Goal: Complete application form

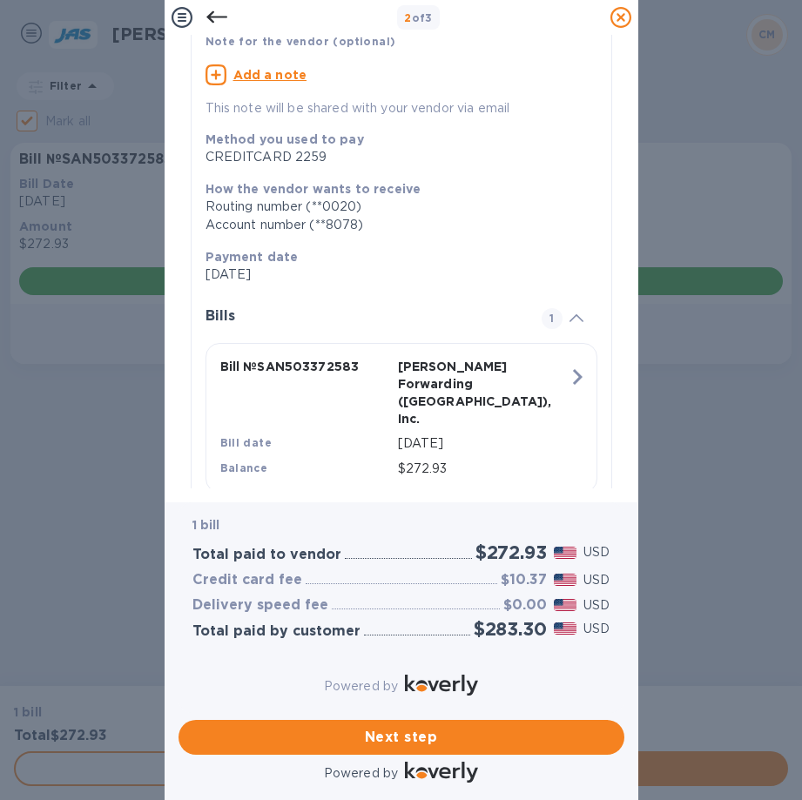
scroll to position [163, 0]
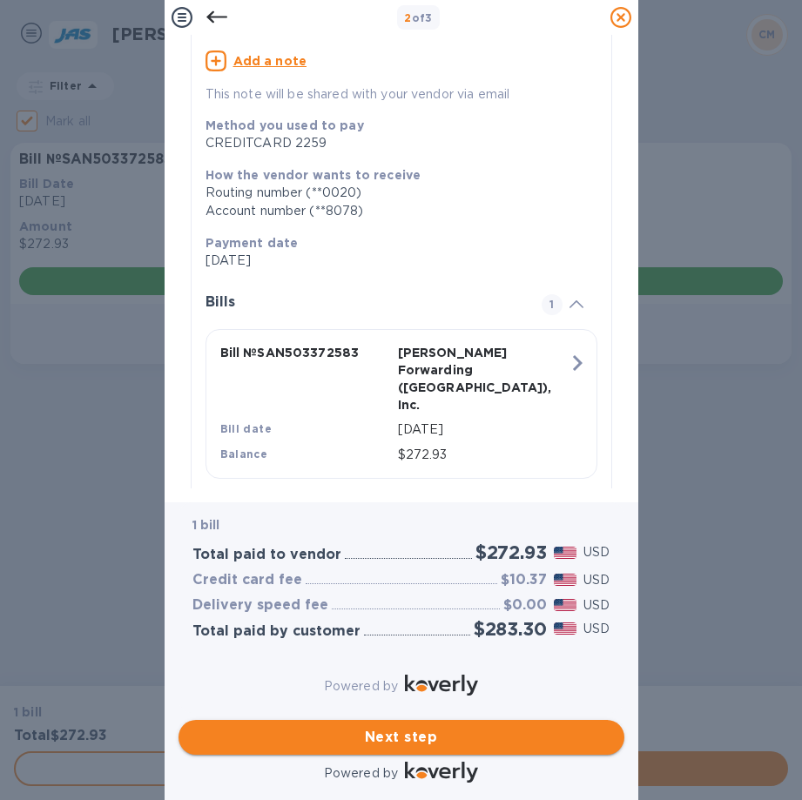
click at [440, 730] on span "Next step" at bounding box center [401, 737] width 418 height 21
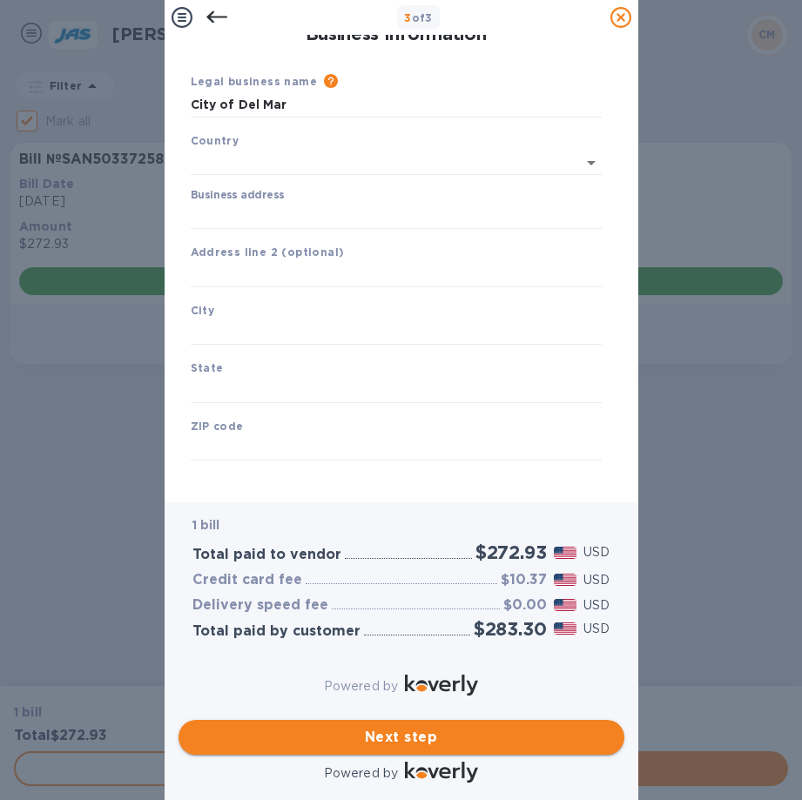
type input "[GEOGRAPHIC_DATA]"
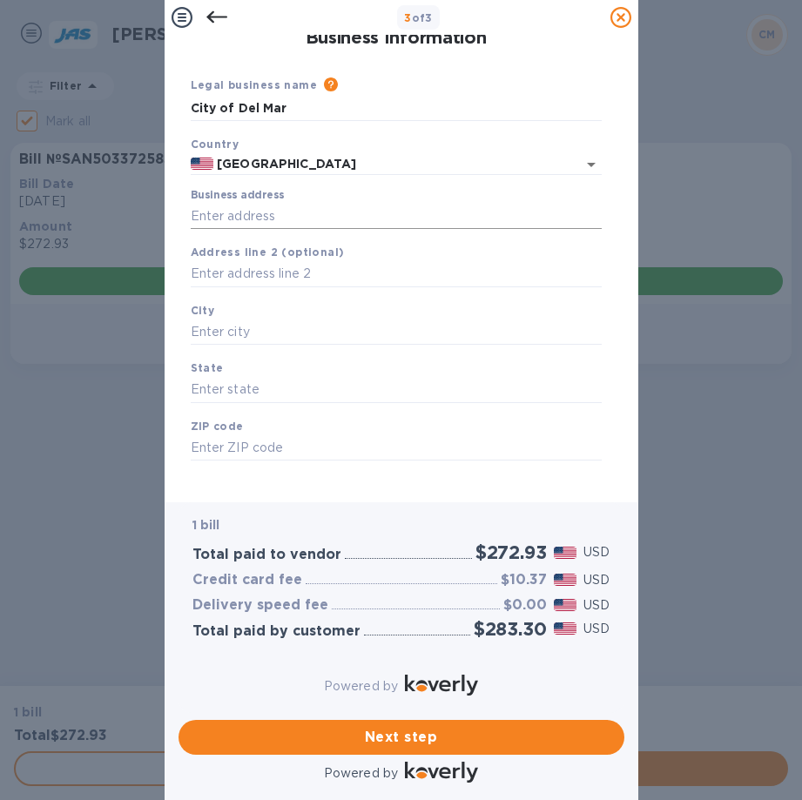
scroll to position [0, 0]
click at [210, 214] on input "Business address" at bounding box center [396, 216] width 411 height 26
type input "1050 Camino Del Mar"
type input "Del Mar"
type input "CA"
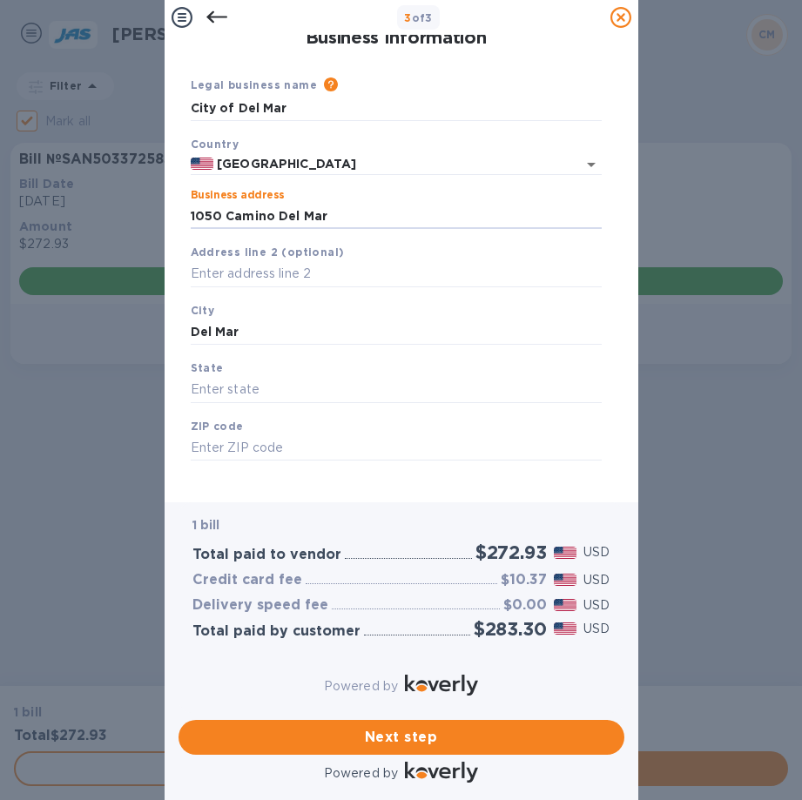
type input "92014"
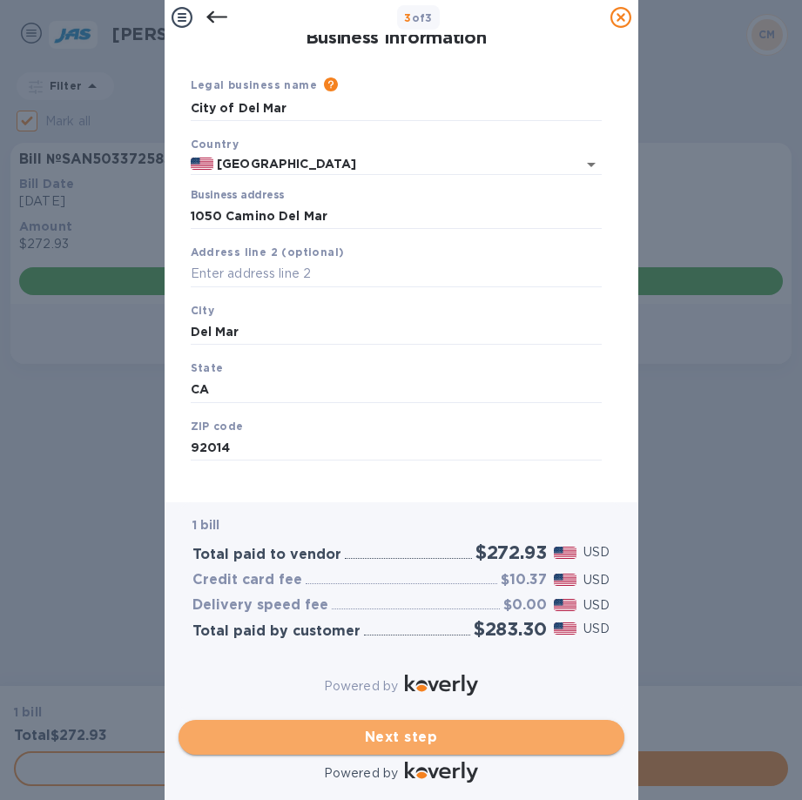
click at [362, 730] on span "Next step" at bounding box center [401, 737] width 418 height 21
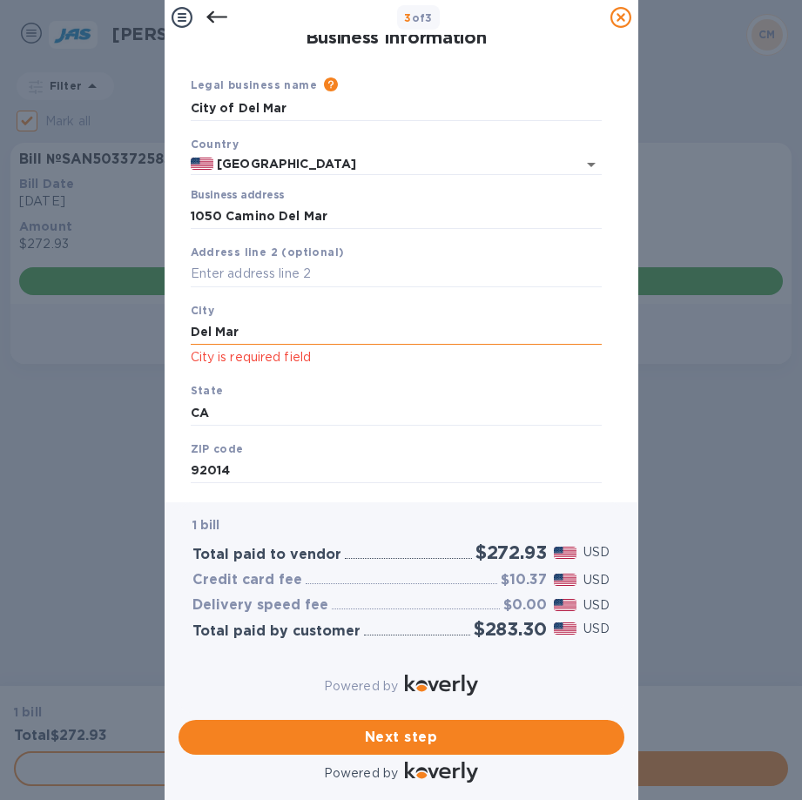
click at [244, 326] on input "Del Mar" at bounding box center [396, 333] width 411 height 26
click at [259, 396] on div "State [US_STATE]" at bounding box center [396, 403] width 425 height 58
click at [263, 412] on input "CA" at bounding box center [396, 413] width 411 height 26
click at [265, 444] on div "ZIP code 92014" at bounding box center [396, 462] width 425 height 58
click at [252, 337] on input "Del Mar" at bounding box center [396, 333] width 411 height 26
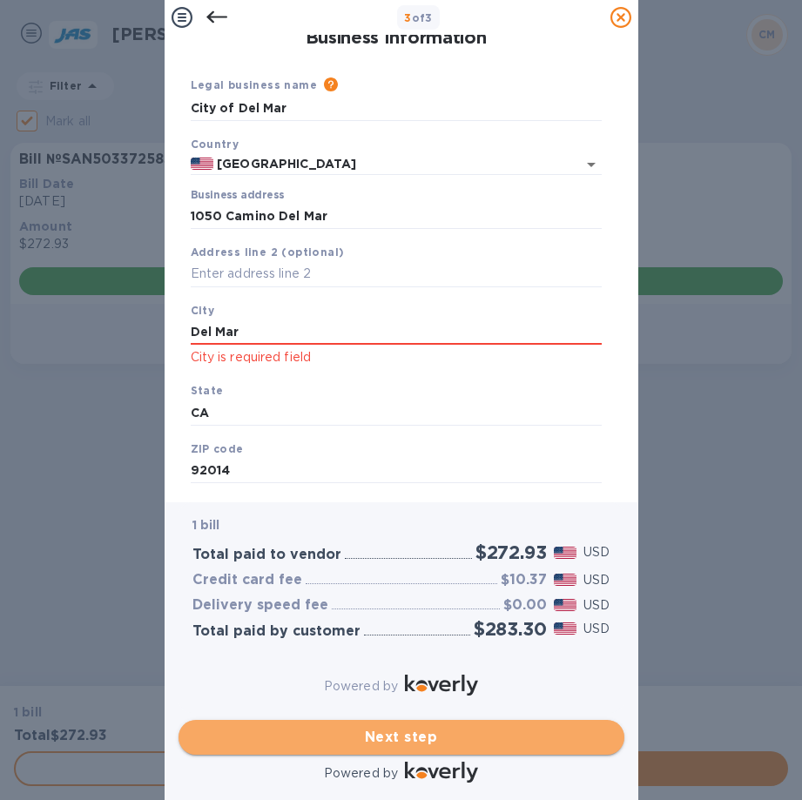
click at [287, 737] on button "Next step" at bounding box center [401, 737] width 446 height 35
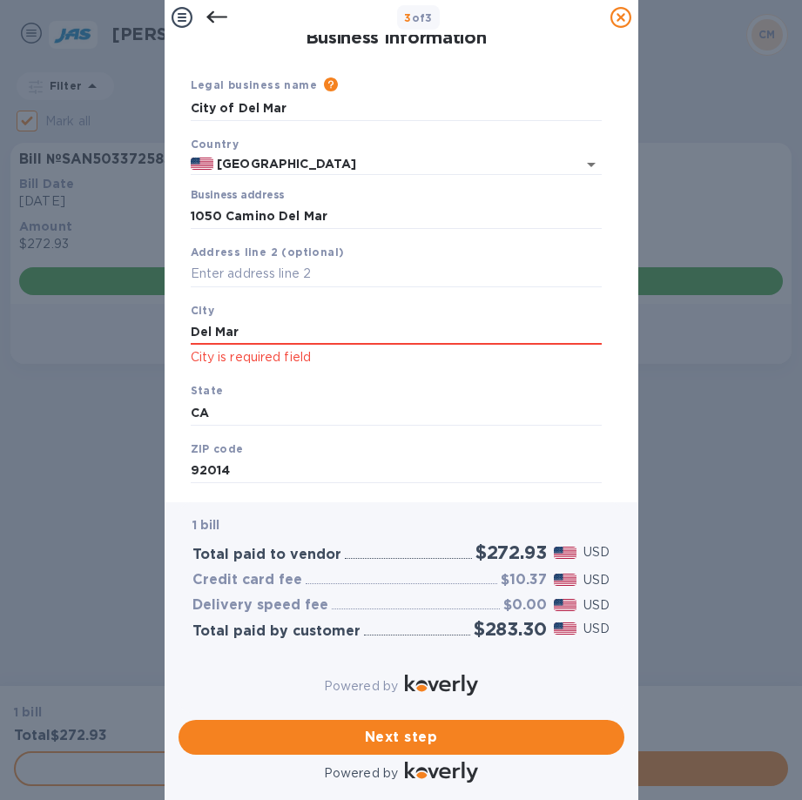
drag, startPoint x: 269, startPoint y: 320, endPoint x: 146, endPoint y: 331, distance: 123.3
click at [146, 331] on div "3 of 3 Business Information Legal business name Please provide the legal name t…" at bounding box center [401, 400] width 802 height 800
type input "Del Mar"
click at [315, 727] on span "Next step" at bounding box center [401, 737] width 418 height 21
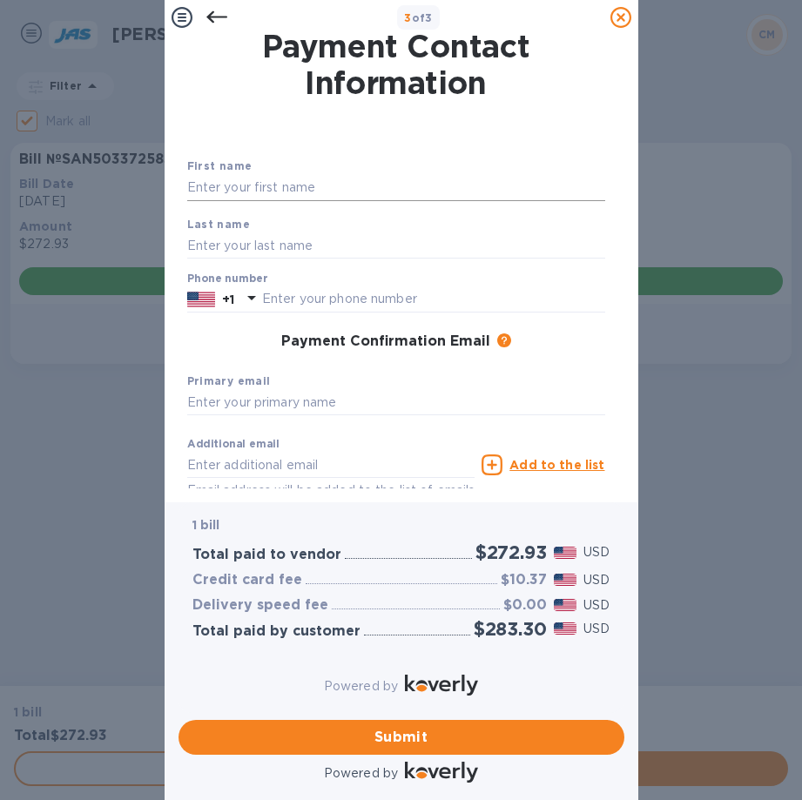
click at [237, 185] on input "text" at bounding box center [396, 188] width 418 height 26
type input "[PERSON_NAME]"
type input "Edelbrock"
type input "8587551556"
type input "[EMAIL_ADDRESS][PERSON_NAME][DOMAIN_NAME]"
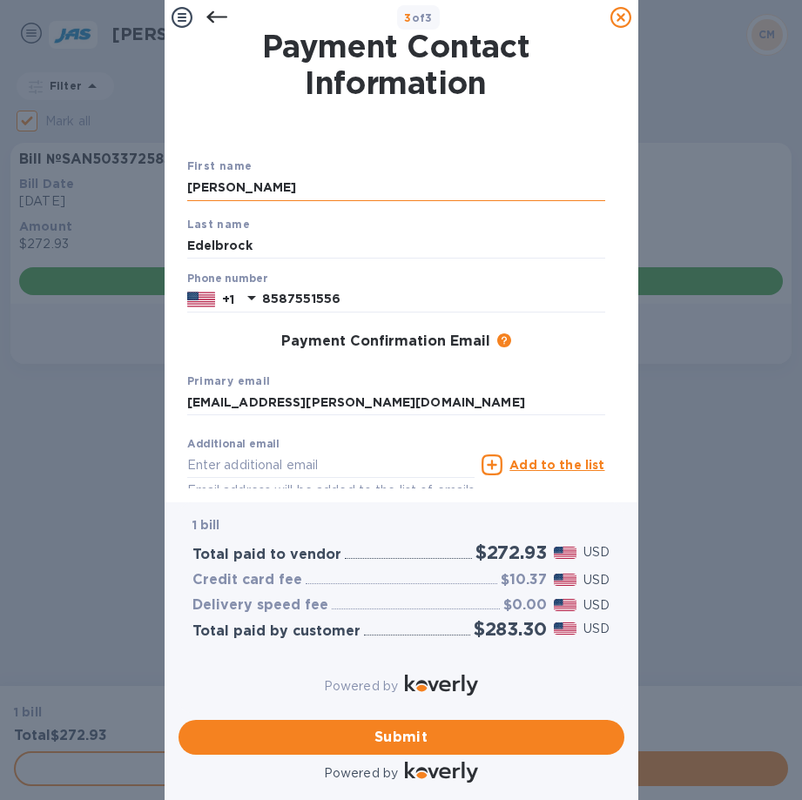
type input "[EMAIL_ADDRESS][PERSON_NAME][DOMAIN_NAME]"
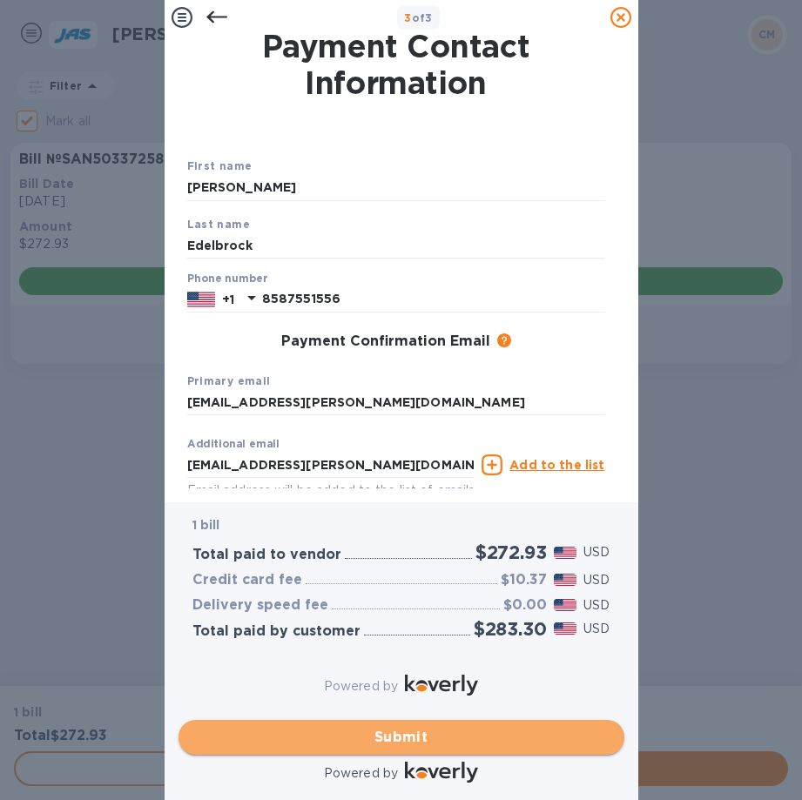
click at [407, 727] on span "Submit" at bounding box center [401, 737] width 418 height 21
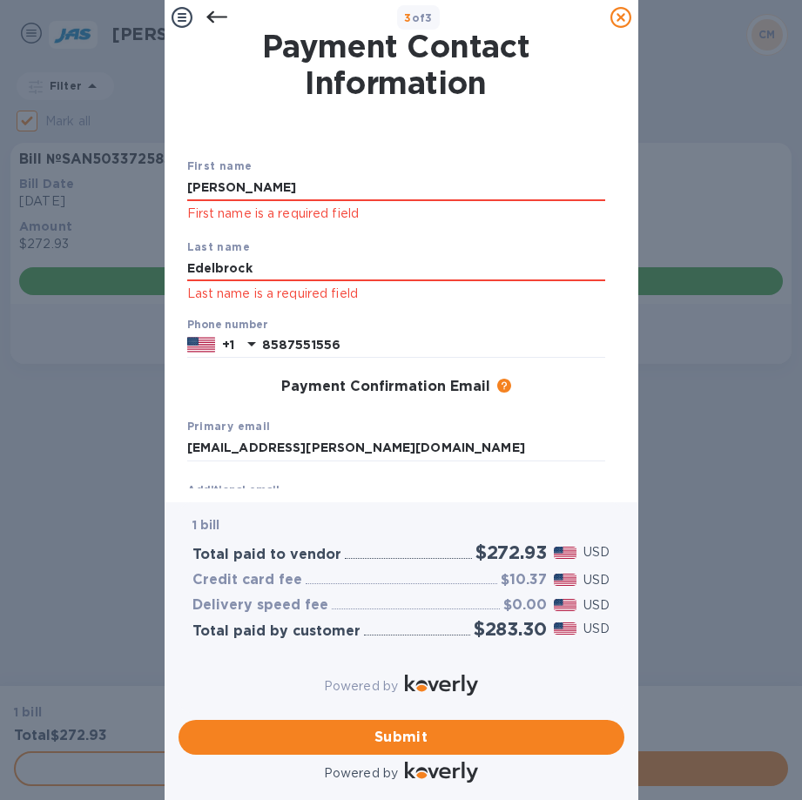
drag, startPoint x: 217, startPoint y: 177, endPoint x: 182, endPoint y: 178, distance: 34.8
click at [182, 178] on div "First name [PERSON_NAME] First name is a required field Last name Edelbrock Las…" at bounding box center [396, 353] width 432 height 463
type input "[PERSON_NAME]"
click at [212, 272] on input "Edelbrock" at bounding box center [396, 269] width 418 height 26
drag, startPoint x: 266, startPoint y: 269, endPoint x: 140, endPoint y: 255, distance: 127.0
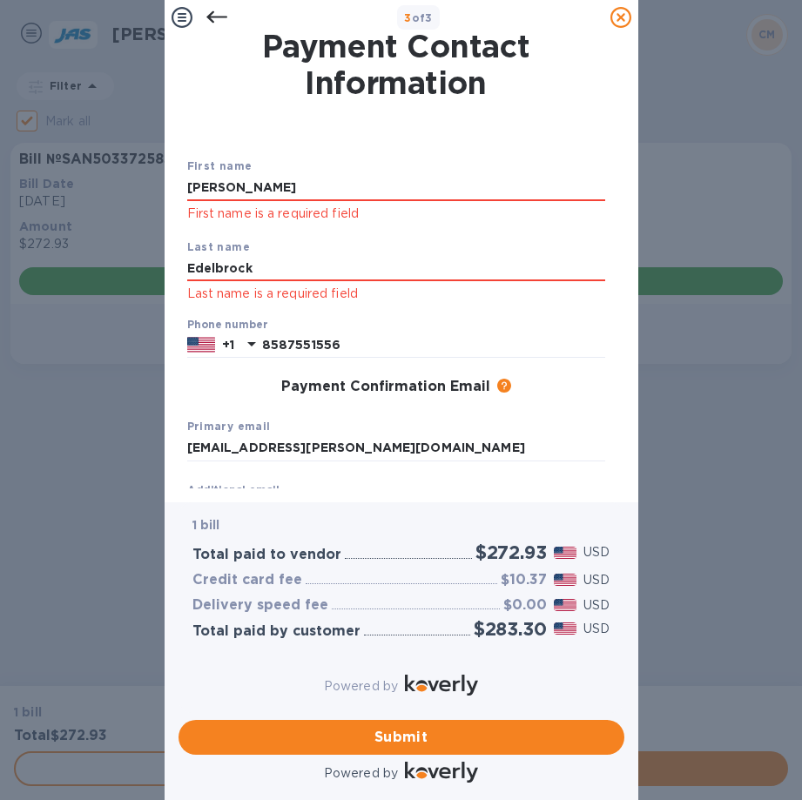
click at [140, 255] on div "3 of 3 Payment Contact Information First name [PERSON_NAME] First name is a req…" at bounding box center [401, 400] width 802 height 800
type input "Edelbrock"
click at [464, 256] on input "Edelbrock" at bounding box center [396, 269] width 418 height 26
click at [490, 727] on span "Submit" at bounding box center [401, 737] width 418 height 21
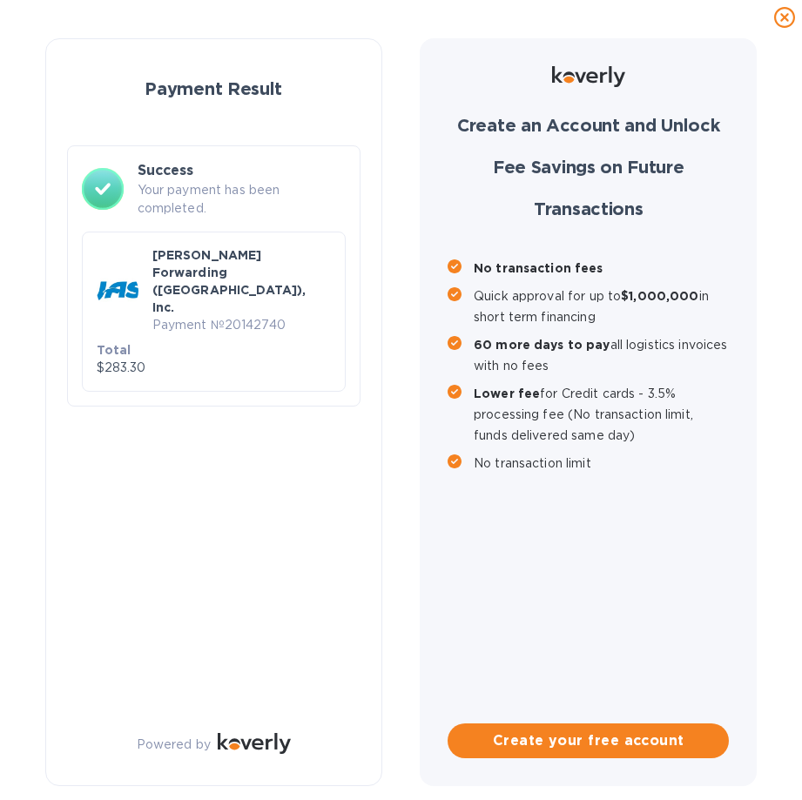
checkbox input "false"
